Goal: Information Seeking & Learning: Learn about a topic

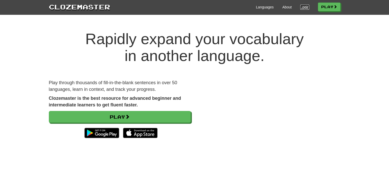
click at [303, 7] on link "Login" at bounding box center [304, 7] width 9 height 5
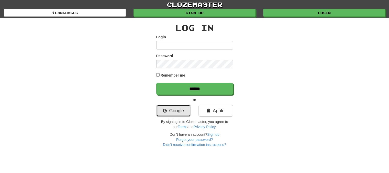
click at [183, 108] on link "Google" at bounding box center [173, 111] width 34 height 12
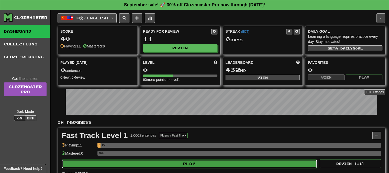
click at [231, 162] on button "Play" at bounding box center [189, 164] width 255 height 9
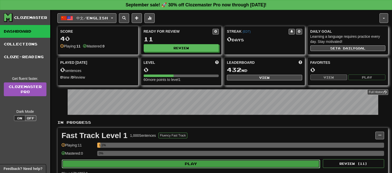
select select "**"
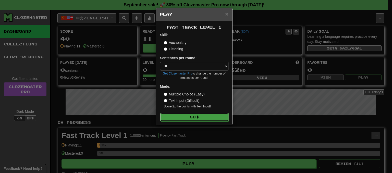
click at [210, 117] on button "Go" at bounding box center [194, 117] width 68 height 9
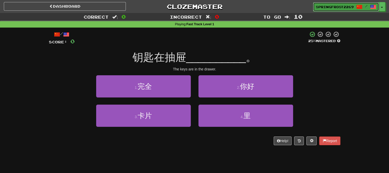
click at [359, 5] on span at bounding box center [359, 7] width 6 height 6
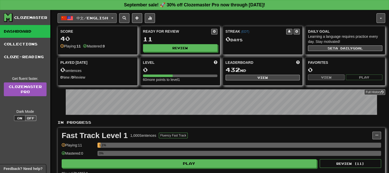
click at [112, 15] on button "中文 / English" at bounding box center [86, 18] width 59 height 10
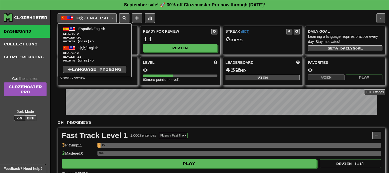
click at [179, 10] on div "中文 / English Español / English Streak: 0 Review: 20 Points today: 0 中文 / Englis…" at bounding box center [220, 110] width 327 height 200
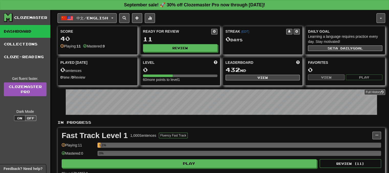
click at [34, 32] on link "Dashboard" at bounding box center [25, 31] width 50 height 13
click at [139, 16] on span at bounding box center [137, 18] width 4 height 4
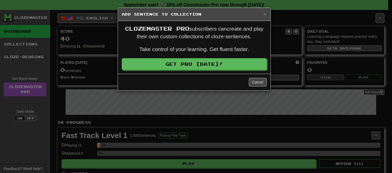
click at [263, 11] on div "× Add Sentence to Collection" at bounding box center [194, 14] width 153 height 13
click at [266, 14] on span "×" at bounding box center [265, 14] width 3 height 6
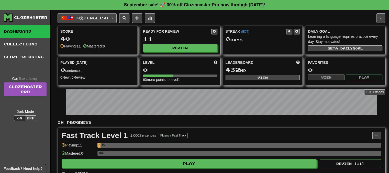
click at [92, 16] on span "中文 / English" at bounding box center [92, 18] width 32 height 4
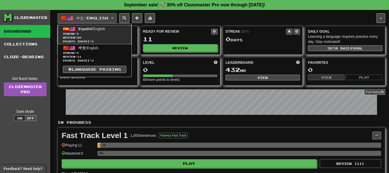
click at [96, 28] on span "Español / English" at bounding box center [91, 29] width 27 height 4
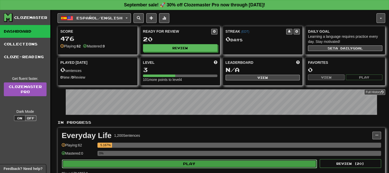
click at [192, 165] on button "Play" at bounding box center [189, 164] width 255 height 9
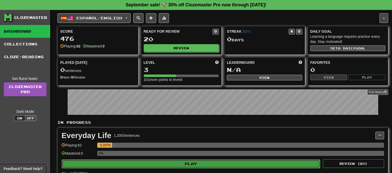
select select "**"
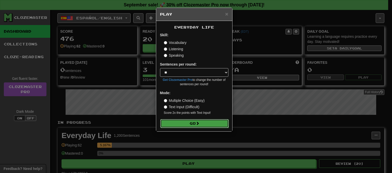
click at [194, 123] on button "Go" at bounding box center [194, 123] width 68 height 9
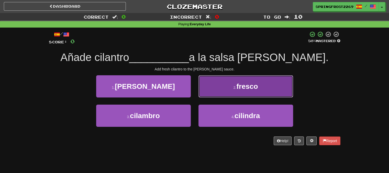
click at [229, 81] on button "2 . fresco" at bounding box center [245, 86] width 95 height 22
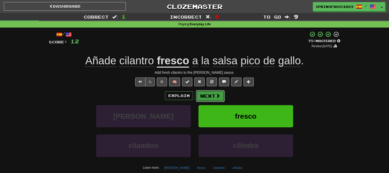
click at [209, 96] on button "Next" at bounding box center [210, 96] width 29 height 12
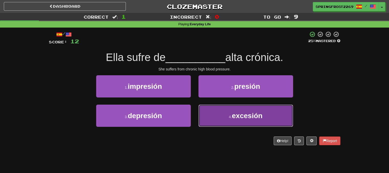
click at [230, 116] on small "4 ." at bounding box center [230, 117] width 3 height 4
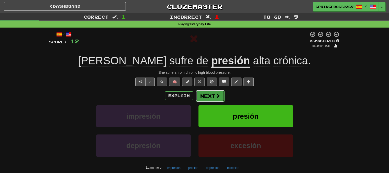
click at [210, 96] on button "Next" at bounding box center [210, 96] width 29 height 12
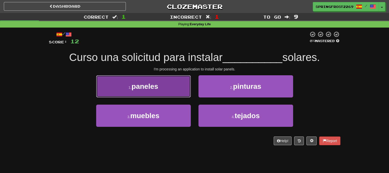
click at [145, 83] on span "paneles" at bounding box center [144, 87] width 27 height 8
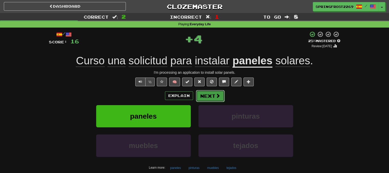
click at [211, 96] on button "Next" at bounding box center [210, 96] width 29 height 12
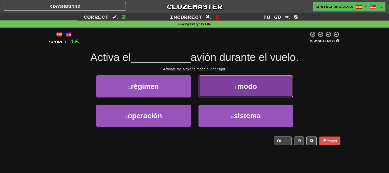
click at [235, 84] on button "2 . modo" at bounding box center [245, 86] width 95 height 22
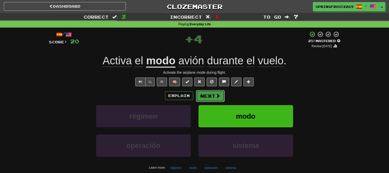
click at [200, 95] on button "Next" at bounding box center [210, 96] width 29 height 12
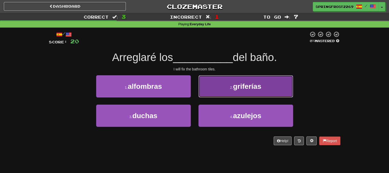
click at [225, 87] on button "2 . griferías" at bounding box center [245, 86] width 95 height 22
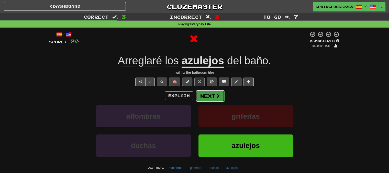
click at [207, 97] on button "Next" at bounding box center [210, 96] width 29 height 12
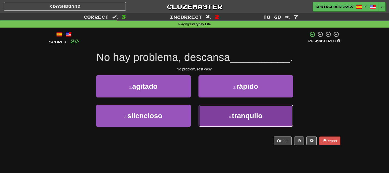
click at [205, 113] on button "4 . tranquilo" at bounding box center [245, 116] width 95 height 22
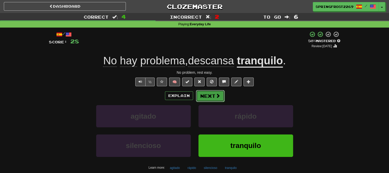
click at [214, 90] on button "Next" at bounding box center [210, 96] width 29 height 12
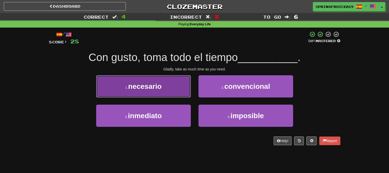
click at [159, 88] on span "necesario" at bounding box center [144, 87] width 33 height 8
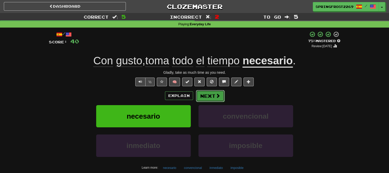
click at [212, 95] on button "Next" at bounding box center [210, 96] width 29 height 12
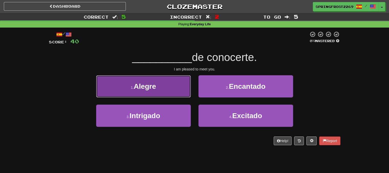
click at [158, 90] on button "1 . [GEOGRAPHIC_DATA]" at bounding box center [143, 86] width 95 height 22
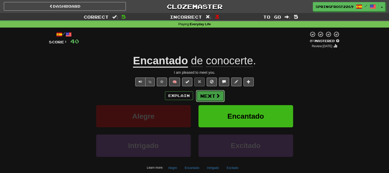
click at [217, 100] on button "Next" at bounding box center [210, 96] width 29 height 12
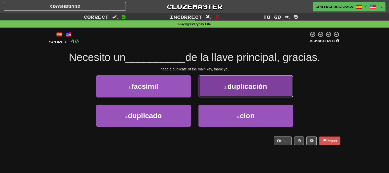
click at [219, 92] on button "2 . duplicación" at bounding box center [245, 86] width 95 height 22
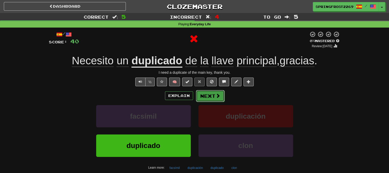
click at [218, 96] on span at bounding box center [217, 96] width 5 height 5
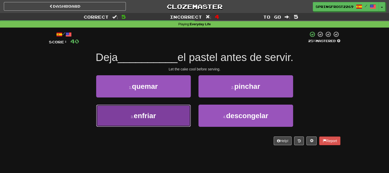
click at [170, 115] on button "3 . enfriar" at bounding box center [143, 116] width 95 height 22
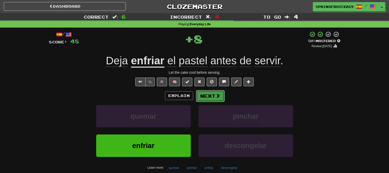
click at [206, 93] on button "Next" at bounding box center [210, 96] width 29 height 12
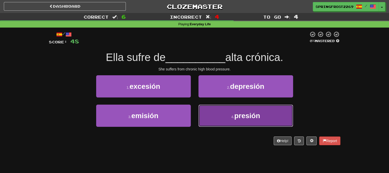
click at [219, 114] on button "4 . presión" at bounding box center [245, 116] width 95 height 22
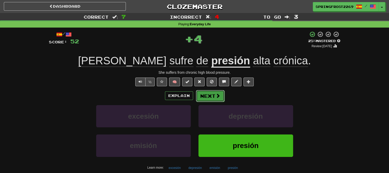
click at [213, 98] on button "Next" at bounding box center [210, 96] width 29 height 12
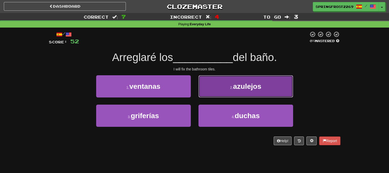
click at [224, 86] on button "2 . azulejos" at bounding box center [245, 86] width 95 height 22
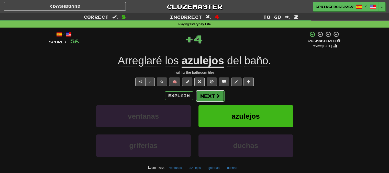
click at [213, 94] on button "Next" at bounding box center [210, 96] width 29 height 12
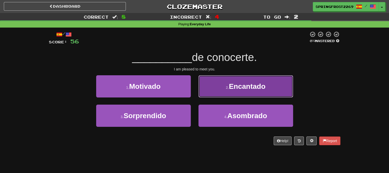
click at [282, 82] on button "2 . Encantado" at bounding box center [245, 86] width 95 height 22
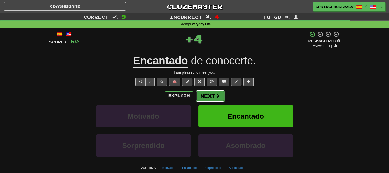
click at [212, 97] on button "Next" at bounding box center [210, 96] width 29 height 12
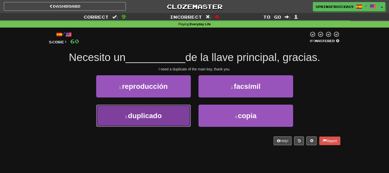
click at [175, 121] on button "3 . duplicado" at bounding box center [143, 116] width 95 height 22
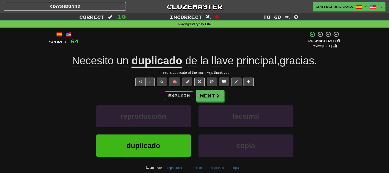
click at [214, 89] on div "/ Score: 64 + 4 25 % Mastered Review: [DATE] Necesito un duplicado de la llave …" at bounding box center [194, 107] width 291 height 152
click at [213, 100] on button "Next" at bounding box center [210, 96] width 29 height 12
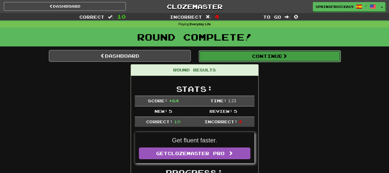
click at [220, 61] on button "Continue" at bounding box center [270, 56] width 142 height 12
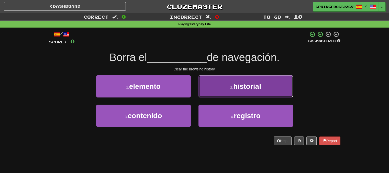
click at [222, 83] on button "2 . historial" at bounding box center [245, 86] width 95 height 22
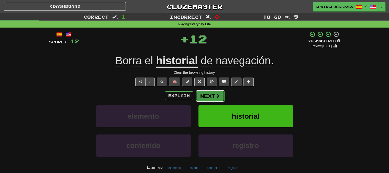
click at [209, 92] on button "Next" at bounding box center [210, 96] width 29 height 12
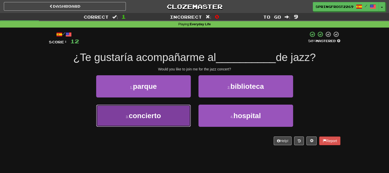
click at [166, 116] on button "3 . concierto" at bounding box center [143, 116] width 95 height 22
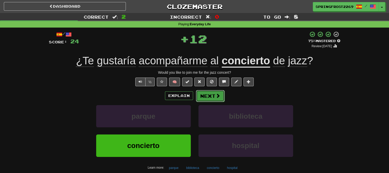
click at [211, 90] on button "Next" at bounding box center [210, 96] width 29 height 12
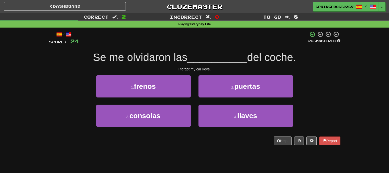
click at [250, 139] on div "Help! Report" at bounding box center [194, 141] width 291 height 9
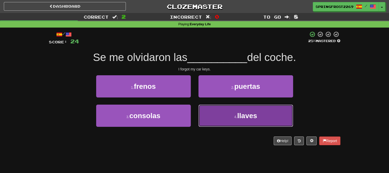
click at [251, 124] on button "4 . llaves" at bounding box center [245, 116] width 95 height 22
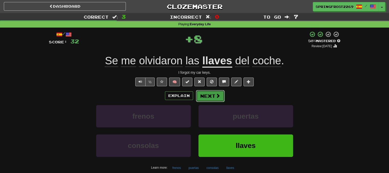
click at [211, 94] on button "Next" at bounding box center [210, 96] width 29 height 12
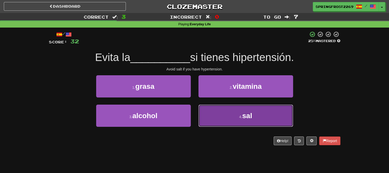
click at [235, 118] on button "4 . sal" at bounding box center [245, 116] width 95 height 22
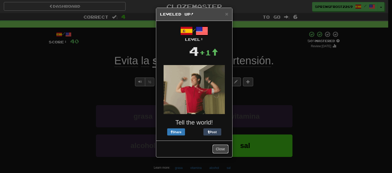
click at [219, 145] on button "Close" at bounding box center [221, 149] width 16 height 9
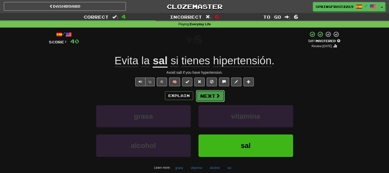
click at [218, 94] on span at bounding box center [217, 96] width 5 height 5
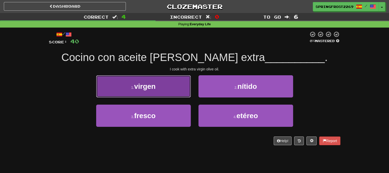
click at [121, 90] on button "1 . virgen" at bounding box center [143, 86] width 95 height 22
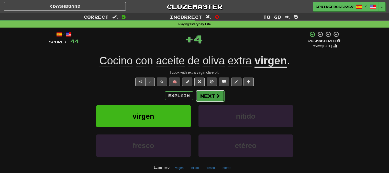
click at [205, 92] on button "Next" at bounding box center [210, 96] width 29 height 12
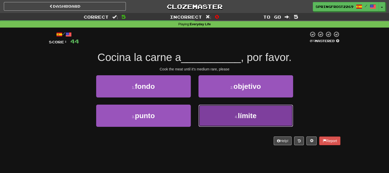
click at [240, 113] on span "límite" at bounding box center [247, 116] width 19 height 8
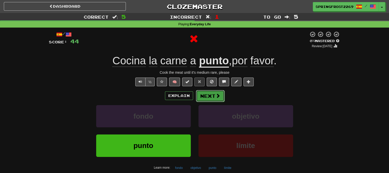
click at [214, 97] on button "Next" at bounding box center [210, 96] width 29 height 12
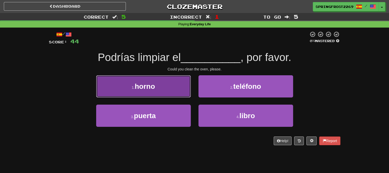
click at [165, 88] on button "1 . [GEOGRAPHIC_DATA]" at bounding box center [143, 86] width 95 height 22
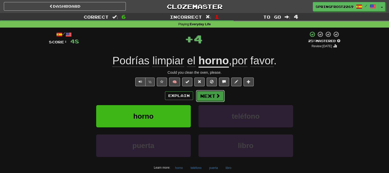
click at [214, 94] on button "Next" at bounding box center [210, 96] width 29 height 12
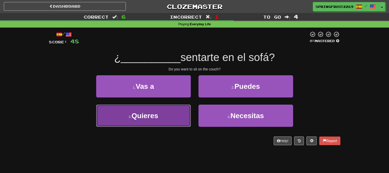
click at [135, 114] on span "Quieres" at bounding box center [144, 116] width 27 height 8
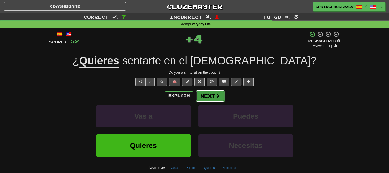
click at [209, 94] on button "Next" at bounding box center [210, 96] width 29 height 12
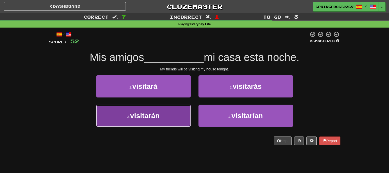
click at [167, 116] on button "3 . visitarán" at bounding box center [143, 116] width 95 height 22
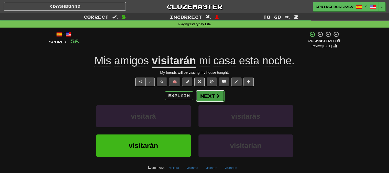
click at [214, 95] on button "Next" at bounding box center [210, 96] width 29 height 12
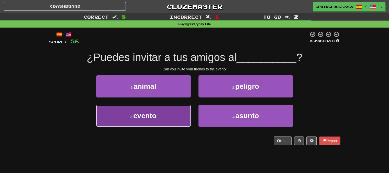
click at [177, 112] on button "3 . evento" at bounding box center [143, 116] width 95 height 22
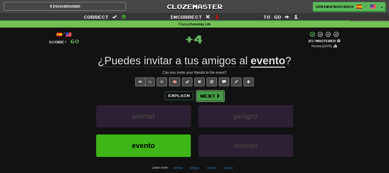
click at [210, 95] on button "Next" at bounding box center [210, 96] width 29 height 12
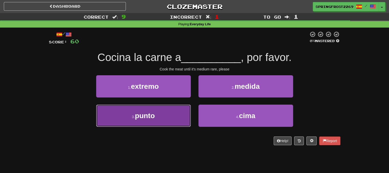
click at [151, 121] on button "3 . punto" at bounding box center [143, 116] width 95 height 22
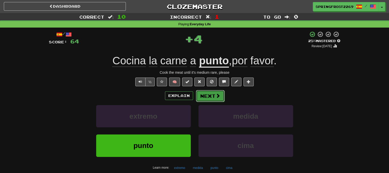
click at [209, 98] on button "Next" at bounding box center [210, 96] width 29 height 12
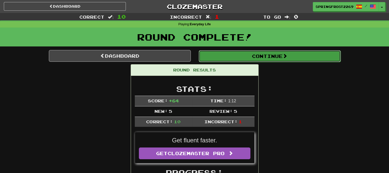
click at [253, 56] on button "Continue" at bounding box center [270, 56] width 142 height 12
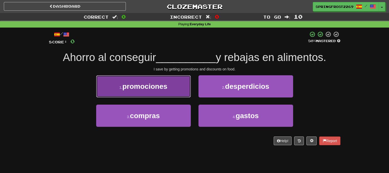
click at [180, 86] on button "1 . promociones" at bounding box center [143, 86] width 95 height 22
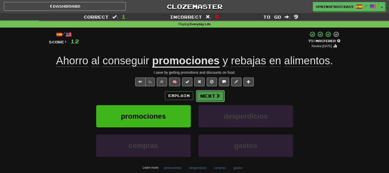
click at [203, 96] on button "Next" at bounding box center [210, 96] width 29 height 12
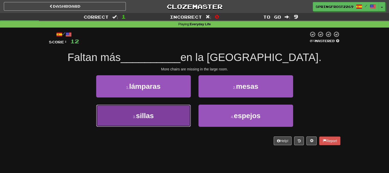
click at [173, 121] on button "3 . sillas" at bounding box center [143, 116] width 95 height 22
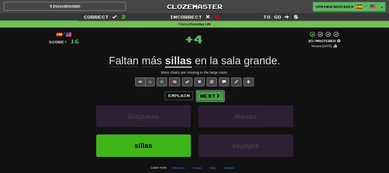
click at [209, 95] on button "Next" at bounding box center [210, 96] width 29 height 12
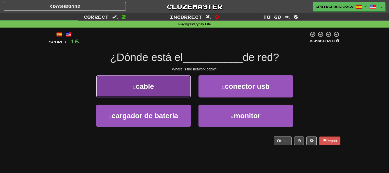
click at [165, 91] on button "1 . cable" at bounding box center [143, 86] width 95 height 22
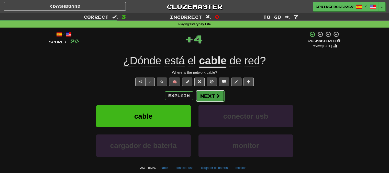
click at [211, 97] on button "Next" at bounding box center [210, 96] width 29 height 12
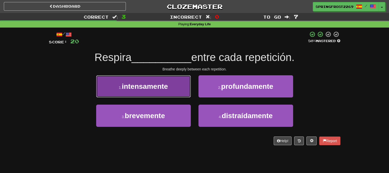
click at [156, 88] on span "intensamente" at bounding box center [145, 87] width 46 height 8
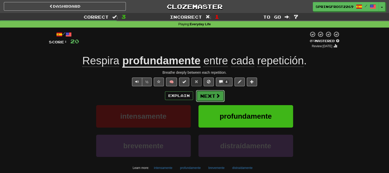
click at [207, 97] on button "Next" at bounding box center [210, 96] width 29 height 12
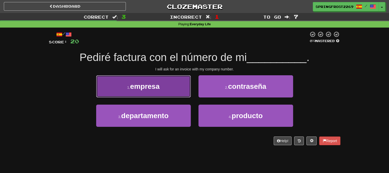
click at [159, 89] on span "empresa" at bounding box center [144, 87] width 29 height 8
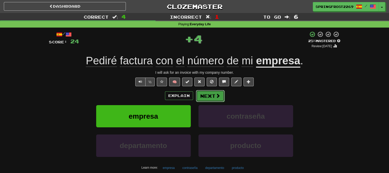
click at [215, 101] on button "Next" at bounding box center [210, 96] width 29 height 12
